Goal: Information Seeking & Learning: Learn about a topic

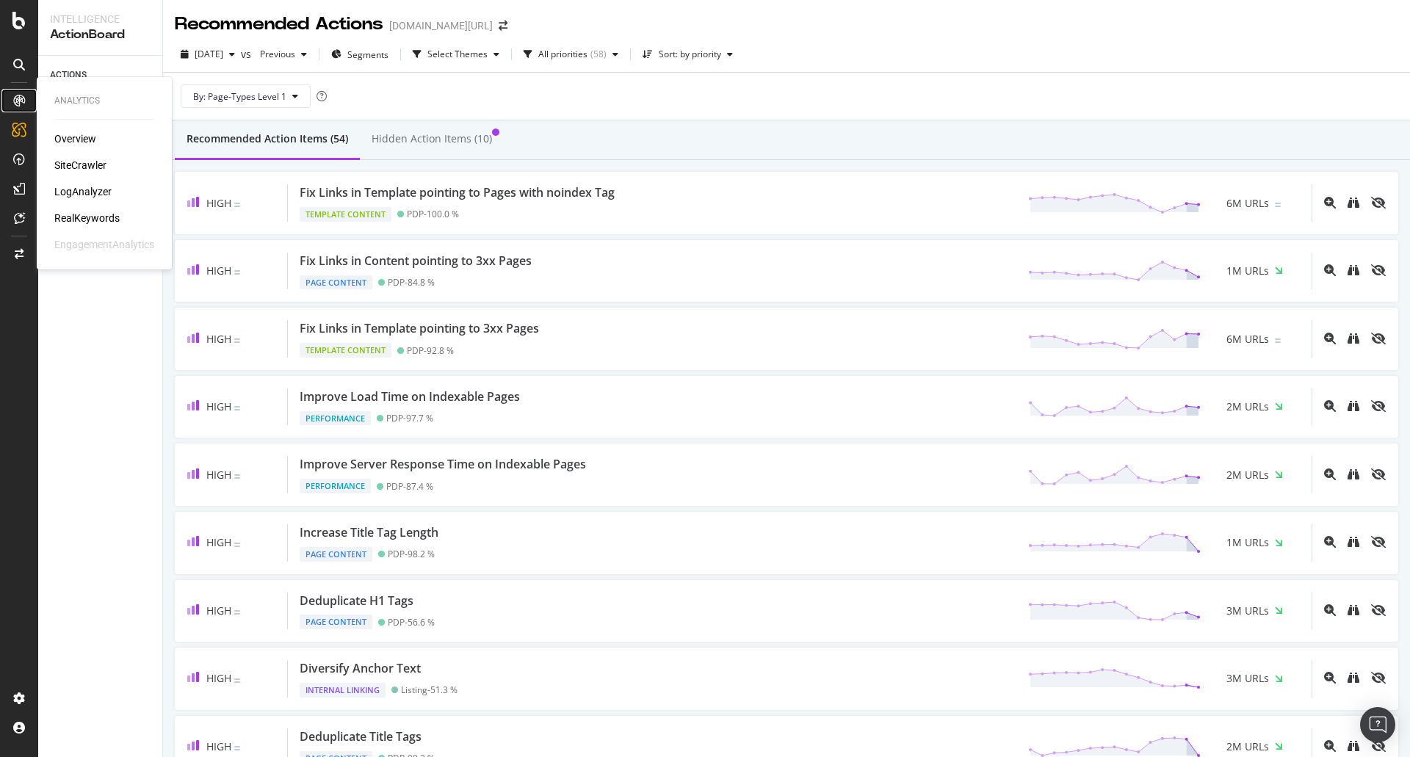
click at [23, 104] on icon at bounding box center [19, 101] width 12 height 12
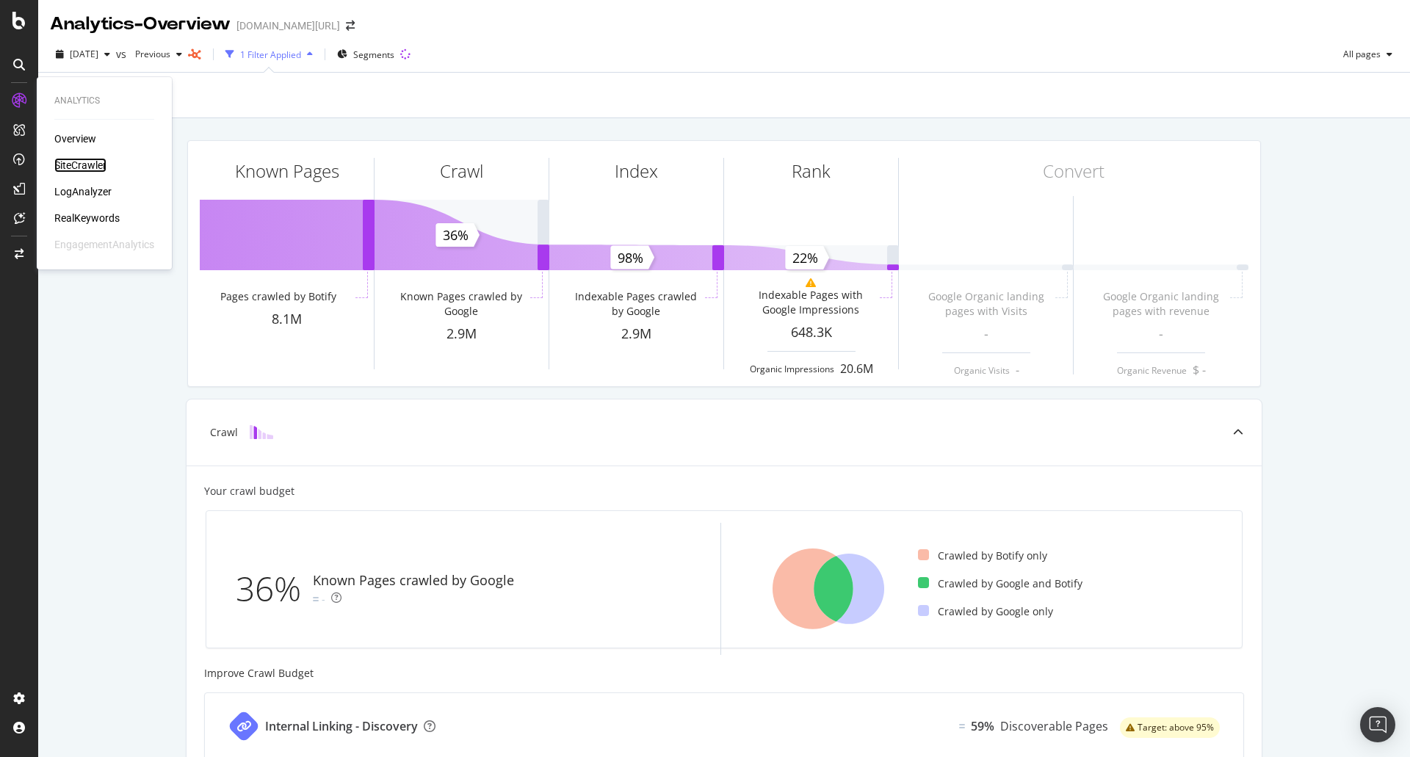
click at [80, 167] on div "SiteCrawler" at bounding box center [80, 165] width 52 height 15
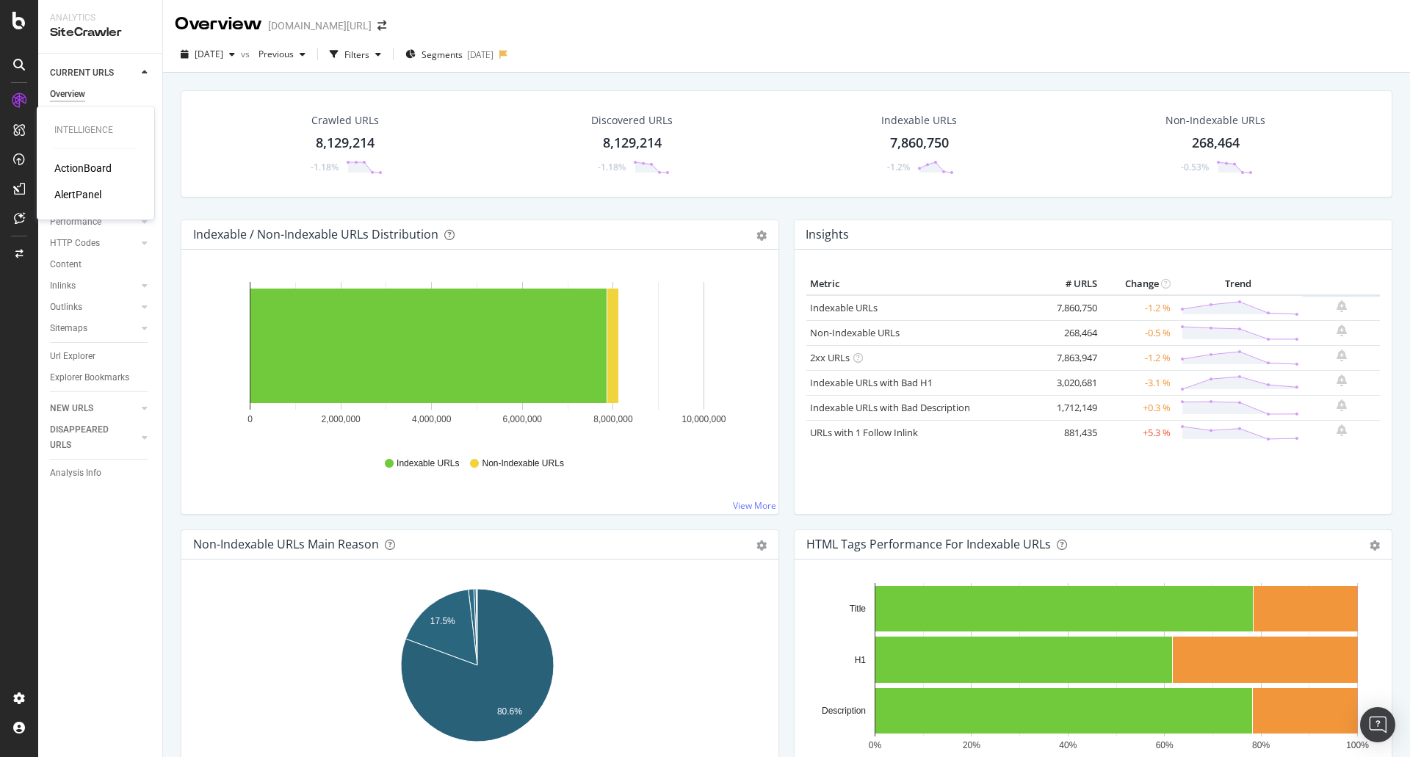
drag, startPoint x: 88, startPoint y: 168, endPoint x: 71, endPoint y: 168, distance: 16.9
click at [88, 168] on div "ActionBoard" at bounding box center [82, 168] width 57 height 15
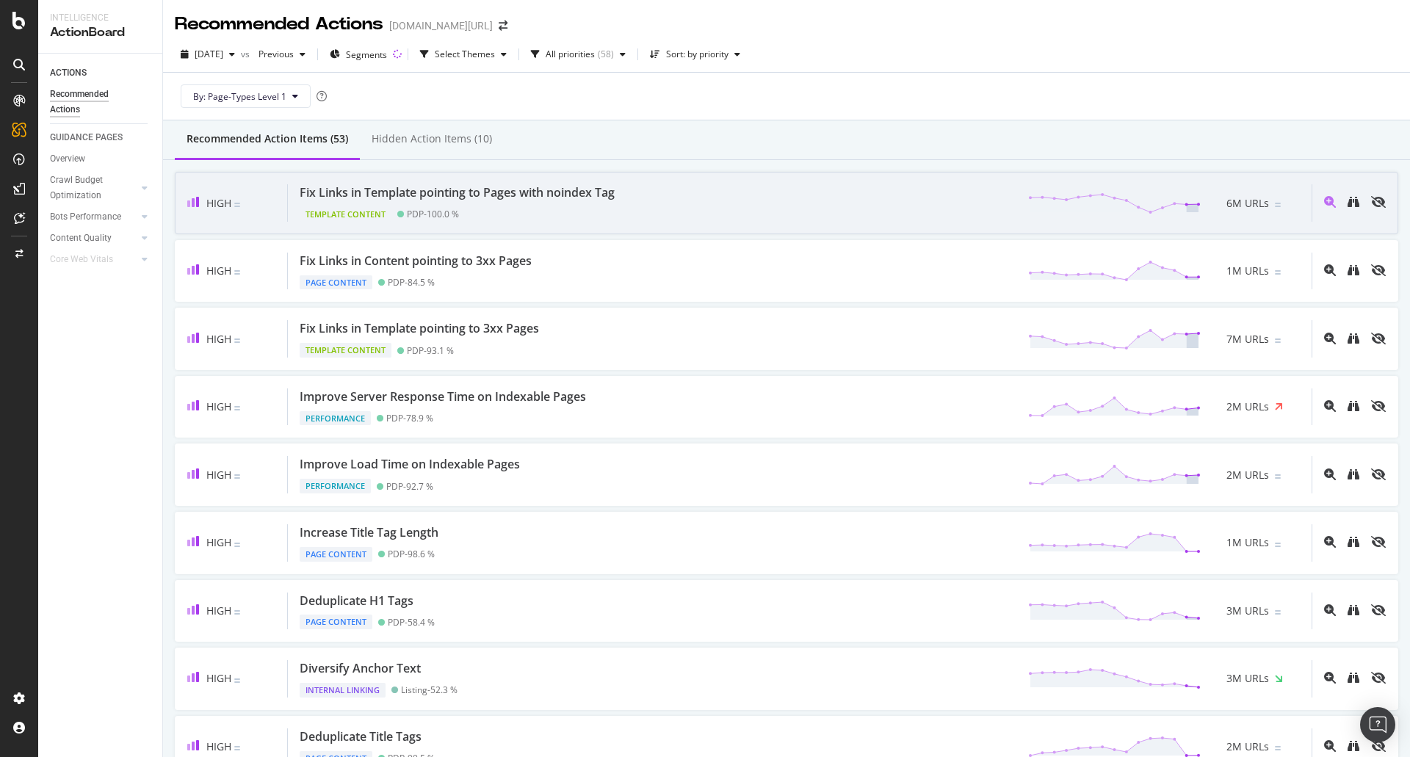
click at [1232, 205] on span "6M URLs" at bounding box center [1247, 203] width 43 height 15
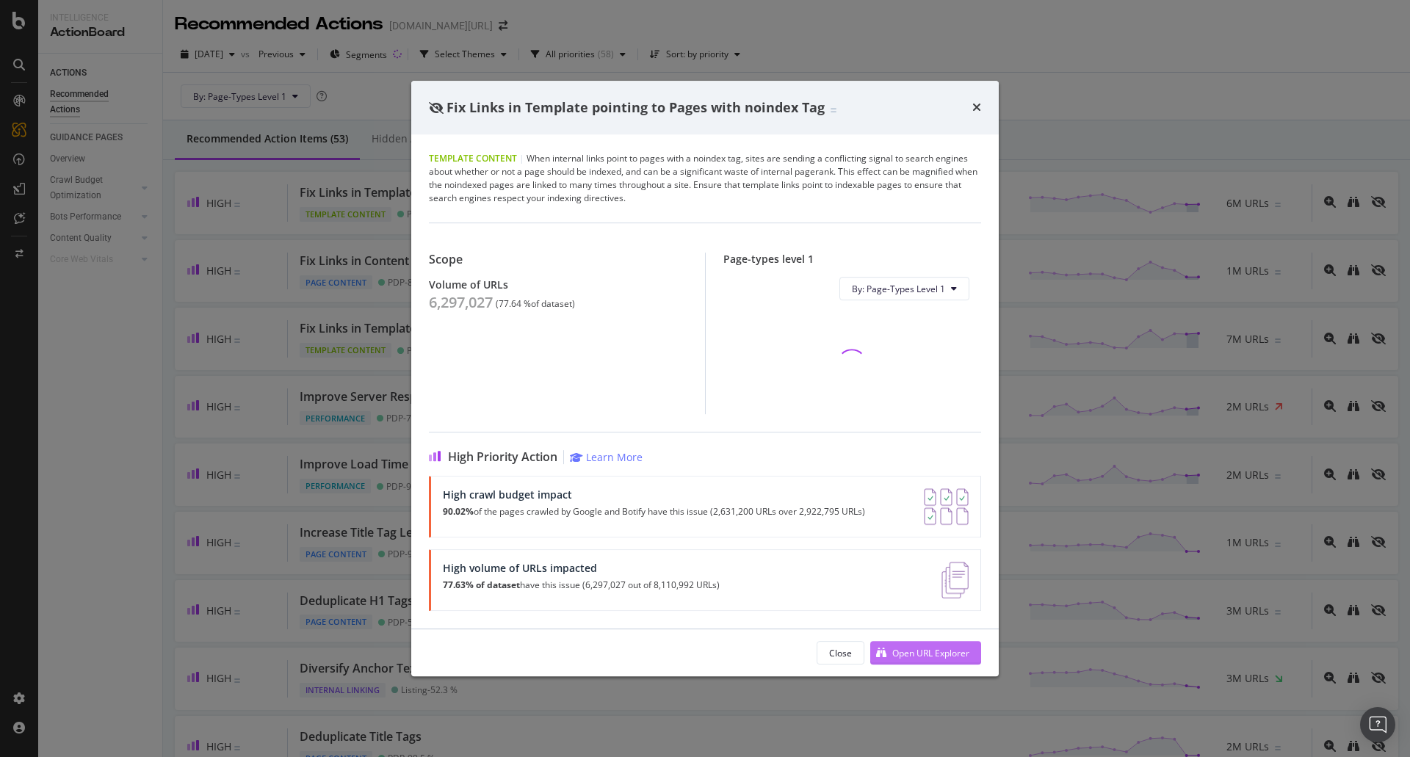
click at [924, 653] on div "Open URL Explorer" at bounding box center [930, 653] width 77 height 12
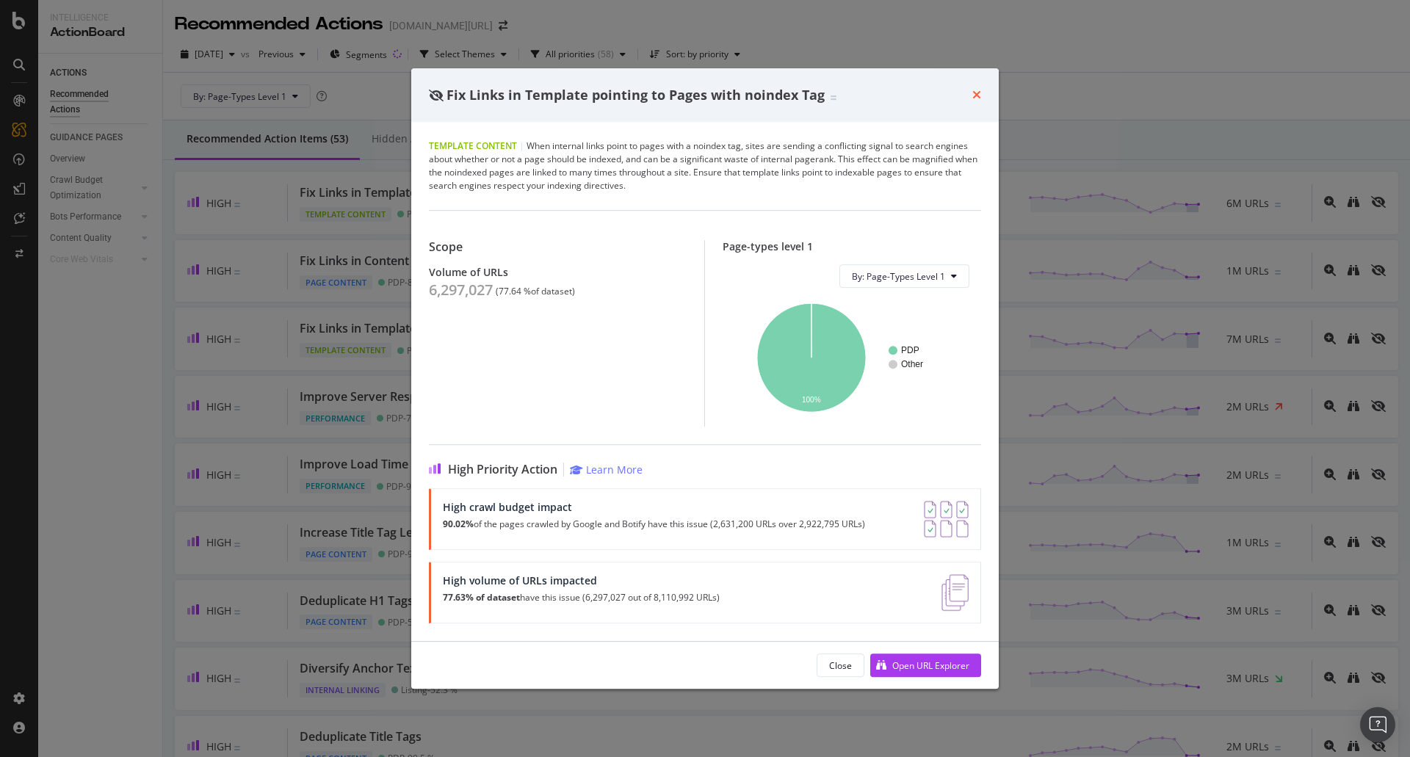
click at [974, 95] on icon "times" at bounding box center [976, 95] width 9 height 12
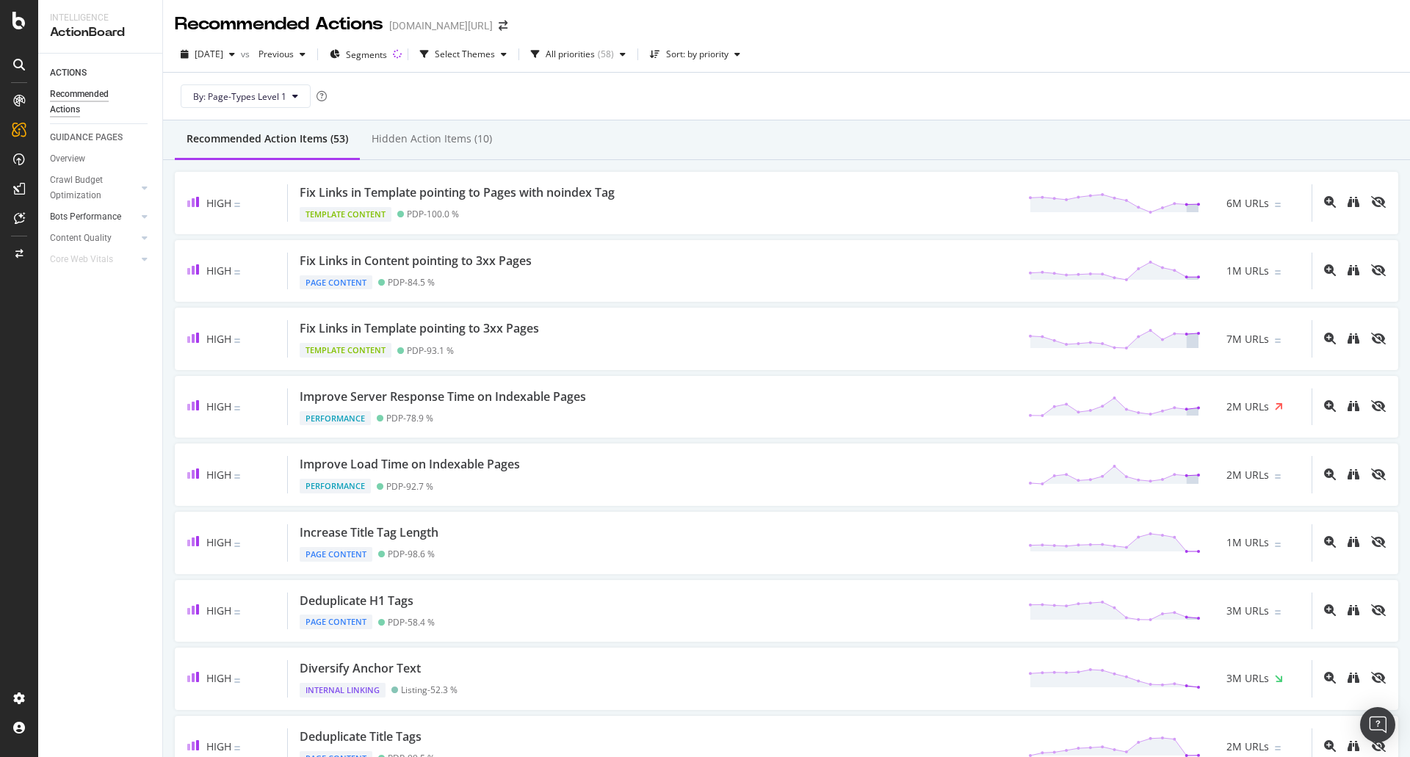
click at [123, 217] on div at bounding box center [130, 216] width 15 height 15
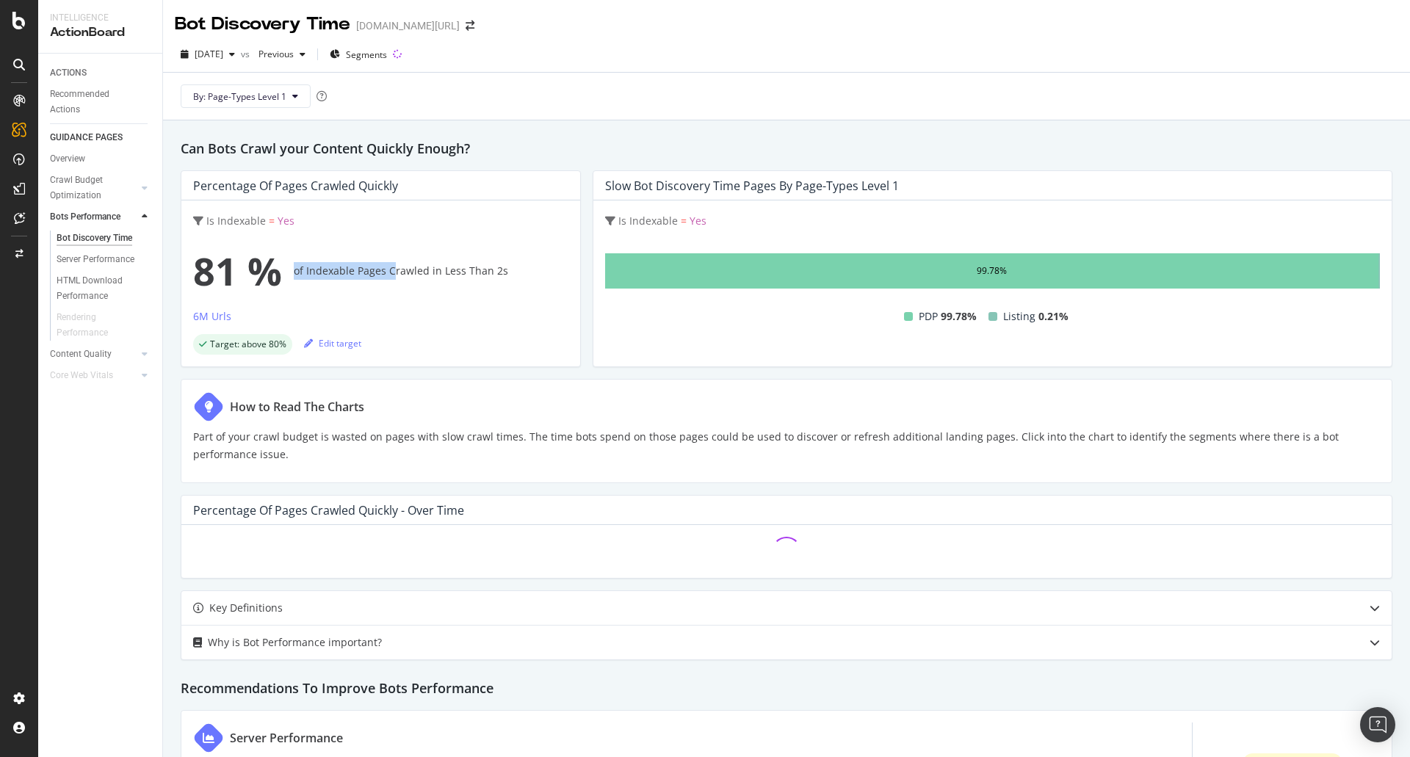
drag, startPoint x: 390, startPoint y: 273, endPoint x: 512, endPoint y: 278, distance: 122.7
click at [512, 278] on div "81 % of Indexable Pages Crawled in Less Than 2s" at bounding box center [380, 271] width 375 height 59
click at [604, 134] on div "Can Bots Crawl your Content Quickly Enough? Percentage of Pages Crawled Quickly…" at bounding box center [786, 539] width 1247 height 839
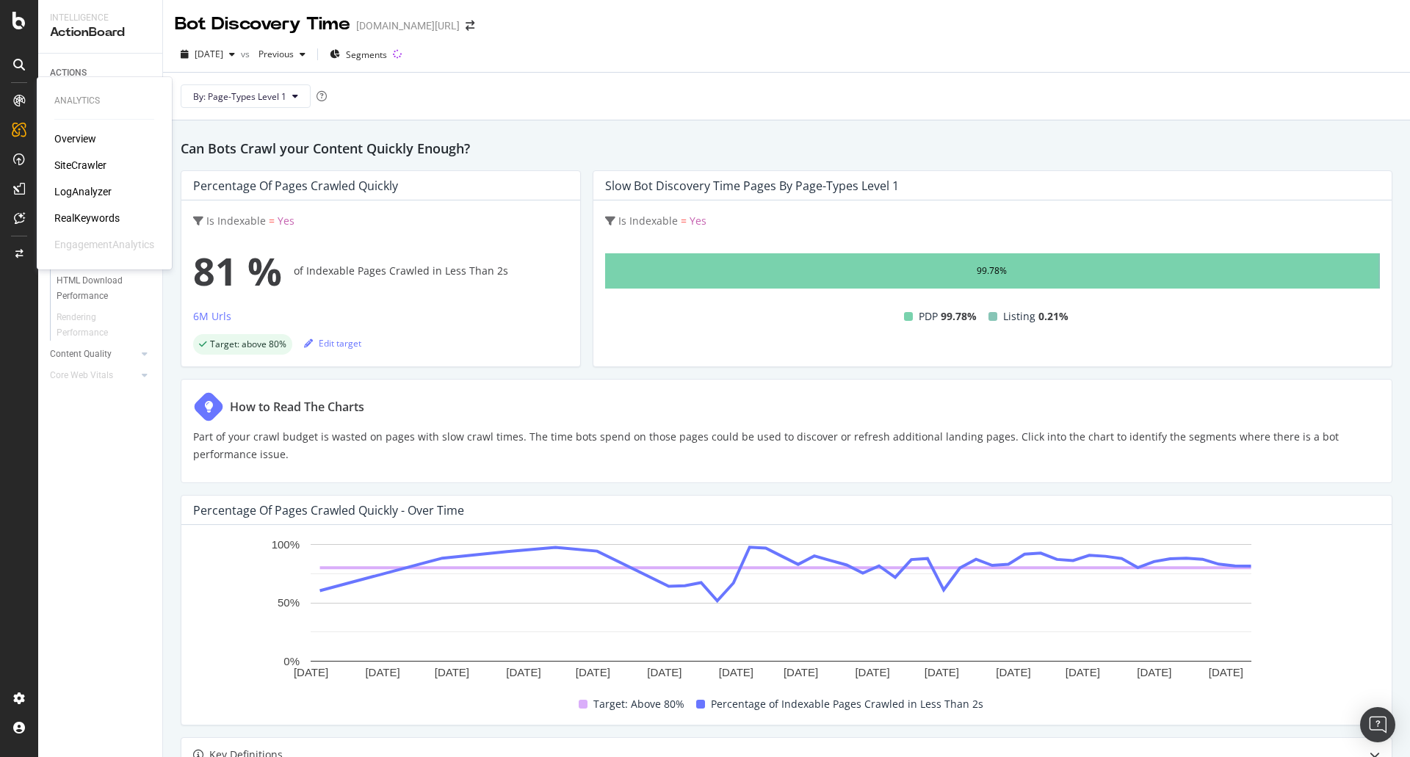
click at [73, 137] on div "Overview" at bounding box center [75, 138] width 42 height 15
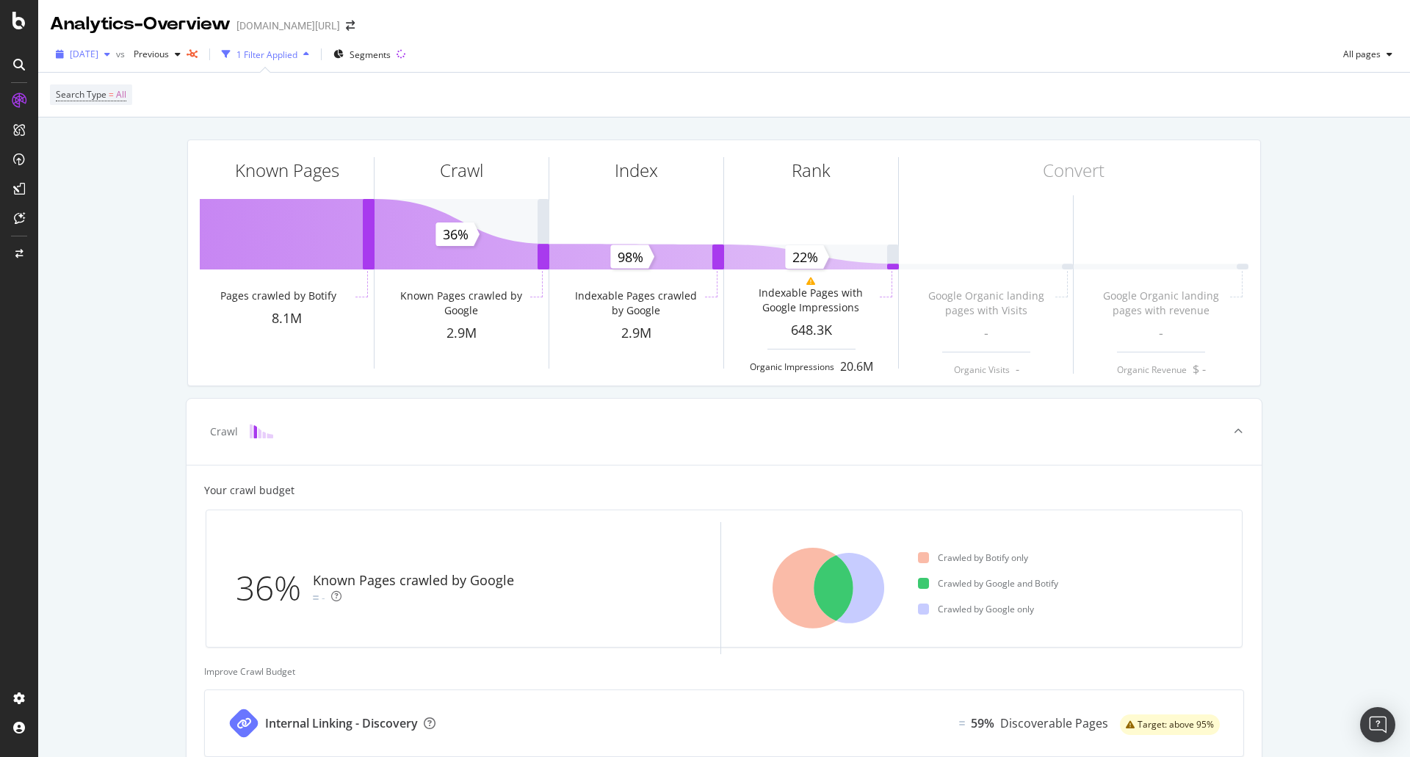
click at [116, 59] on div "[DATE]" at bounding box center [83, 54] width 66 height 22
click at [153, 318] on div "Known Pages Pages crawled by Botify 8.1M Crawl Known Pages crawled by Google 2.…" at bounding box center [724, 611] width 1372 height 988
click at [1316, 523] on div "Known Pages Pages crawled by Botify 8.1M Crawl Known Pages crawled by Google 2.…" at bounding box center [724, 611] width 1372 height 988
